Goal: Task Accomplishment & Management: Manage account settings

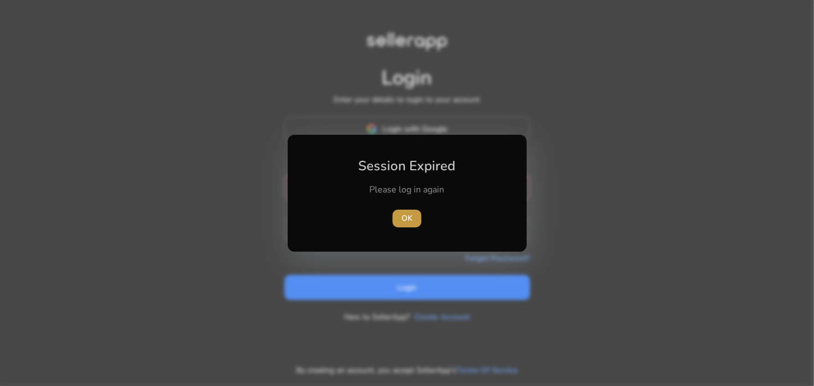
click at [405, 219] on span "OK" at bounding box center [406, 218] width 11 height 12
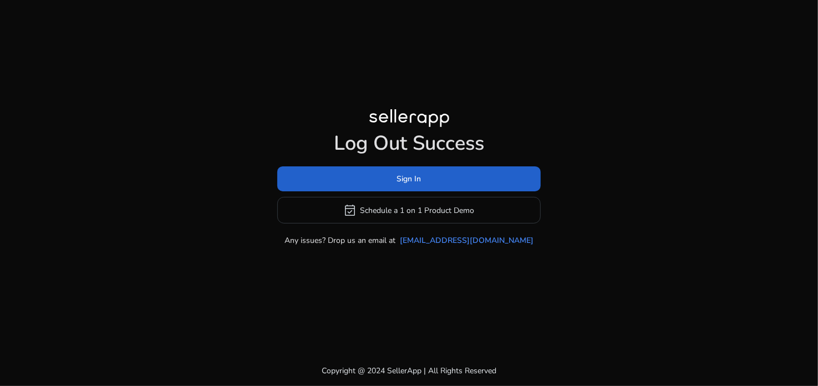
click at [408, 182] on span "Sign In" at bounding box center [409, 179] width 24 height 12
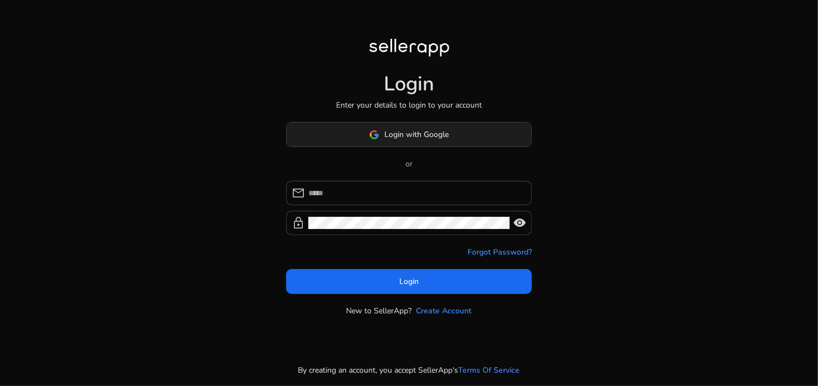
click at [401, 137] on span "Login with Google" at bounding box center [417, 135] width 64 height 12
